Goal: Task Accomplishment & Management: Manage account settings

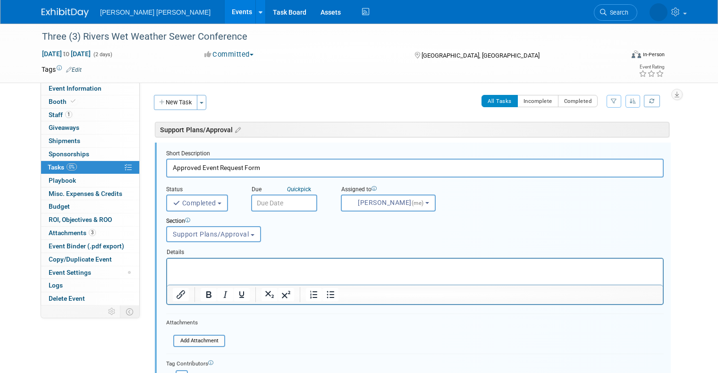
select select "3"
select select "ec37184c-c01f-4f21-939d-fe7fd02e2e7e"
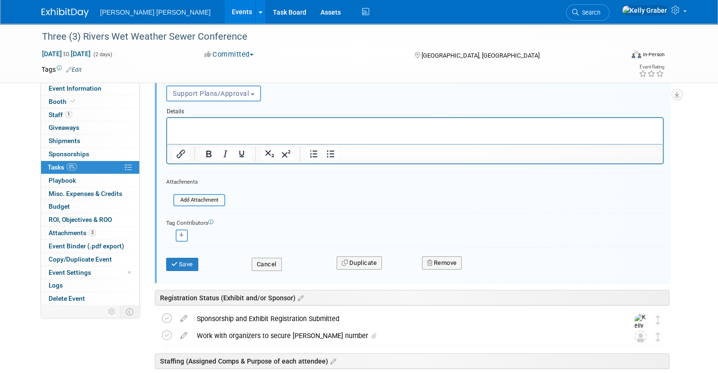
scroll to position [142, 0]
click at [195, 199] on input "file" at bounding box center [176, 199] width 96 height 10
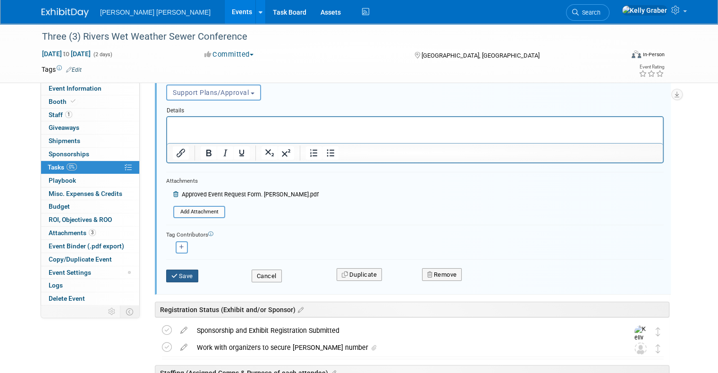
click at [172, 271] on button "Save" at bounding box center [182, 276] width 32 height 13
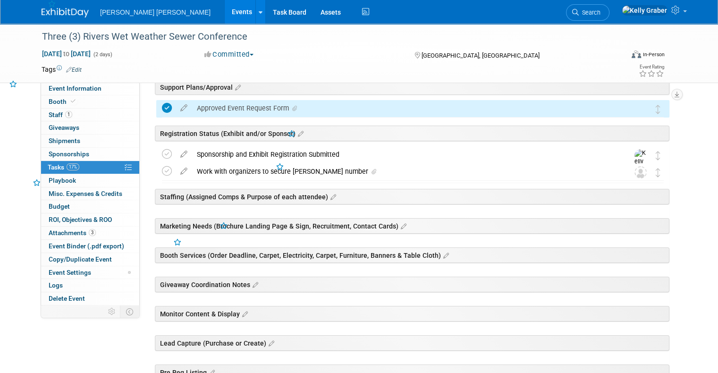
scroll to position [0, 0]
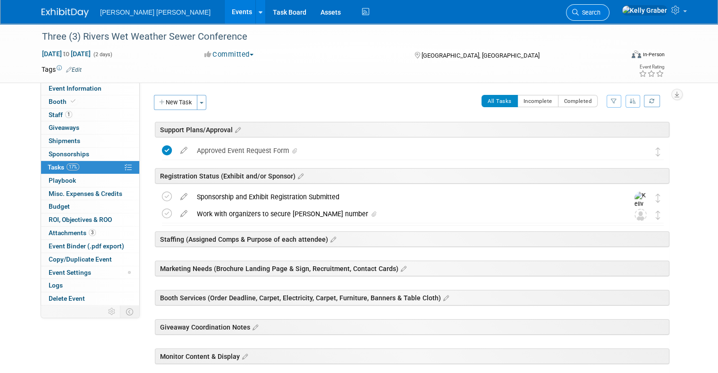
click at [600, 14] on span "Search" at bounding box center [590, 12] width 22 height 7
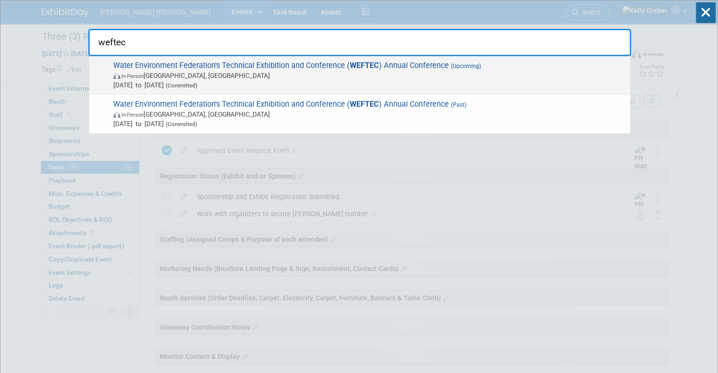
type input "weftec"
click at [222, 76] on span "In-Person [GEOGRAPHIC_DATA], [GEOGRAPHIC_DATA]" at bounding box center [369, 75] width 512 height 9
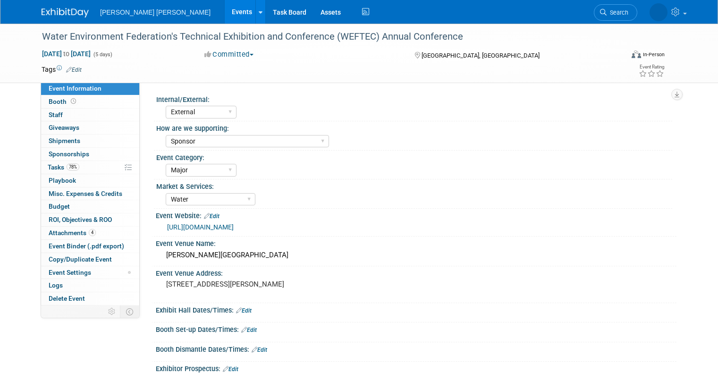
select select "External"
select select "Sponsor"
select select "Major"
select select "Water"
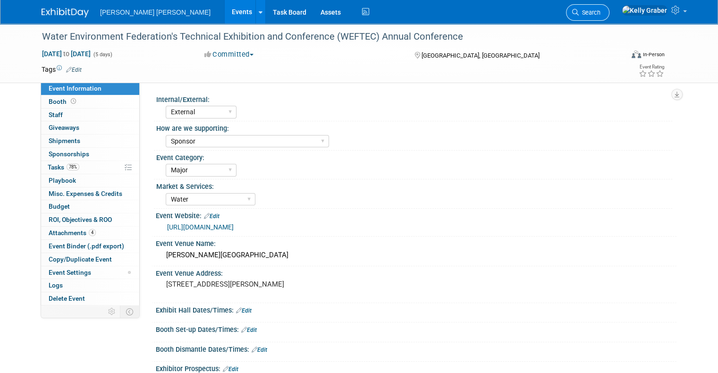
click at [600, 14] on span "Search" at bounding box center [590, 12] width 22 height 7
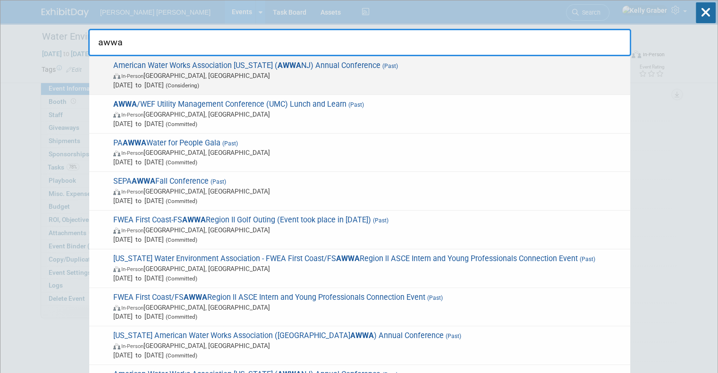
type input "awwa"
click at [215, 73] on span "In-Person Atlantic City, NJ" at bounding box center [369, 75] width 512 height 9
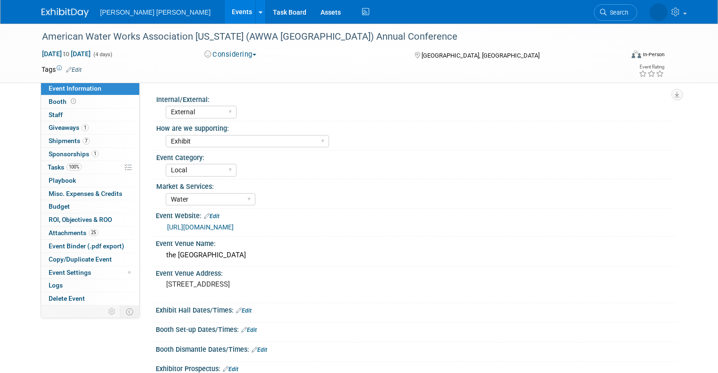
select select "External"
select select "Exhibit"
select select "Local"
select select "Water"
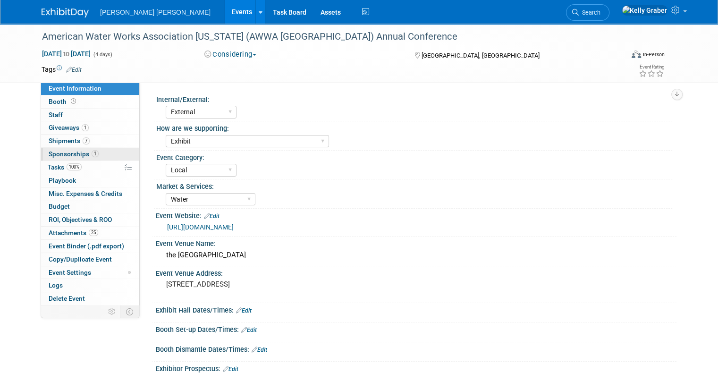
click at [54, 158] on link "1 Sponsorships 1" at bounding box center [90, 154] width 98 height 13
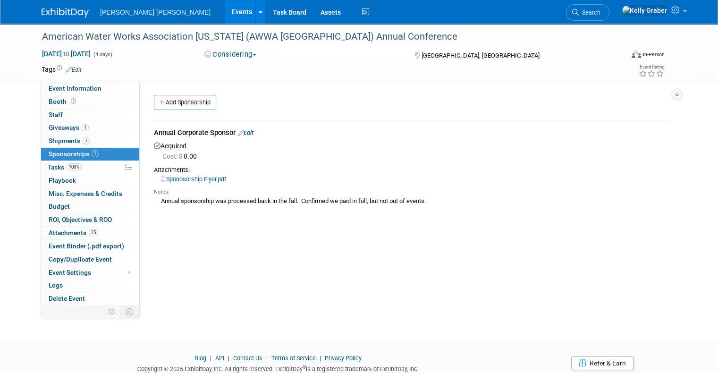
click at [201, 178] on link "Sponosorship Flyer.pdf" at bounding box center [193, 179] width 65 height 7
click at [51, 162] on link "100% Tasks 100%" at bounding box center [90, 167] width 98 height 13
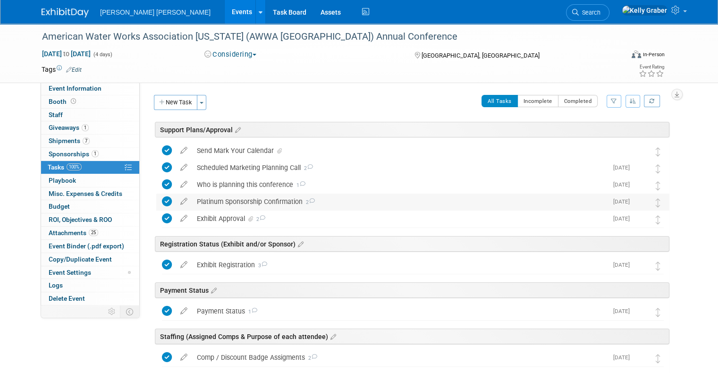
click at [262, 201] on div "Platinum Sponsorship Confirmation 2" at bounding box center [399, 202] width 415 height 16
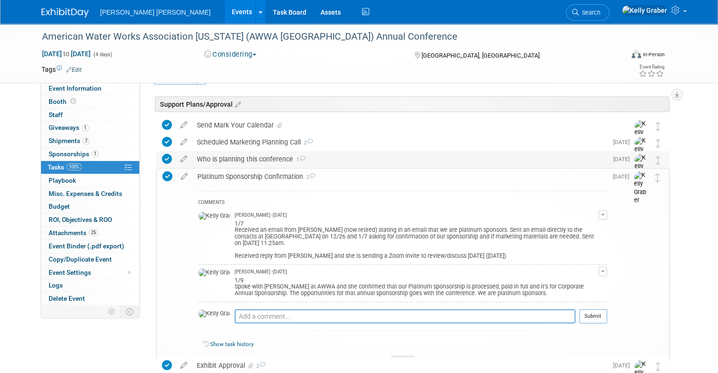
scroll to position [47, 0]
